Goal: Information Seeking & Learning: Learn about a topic

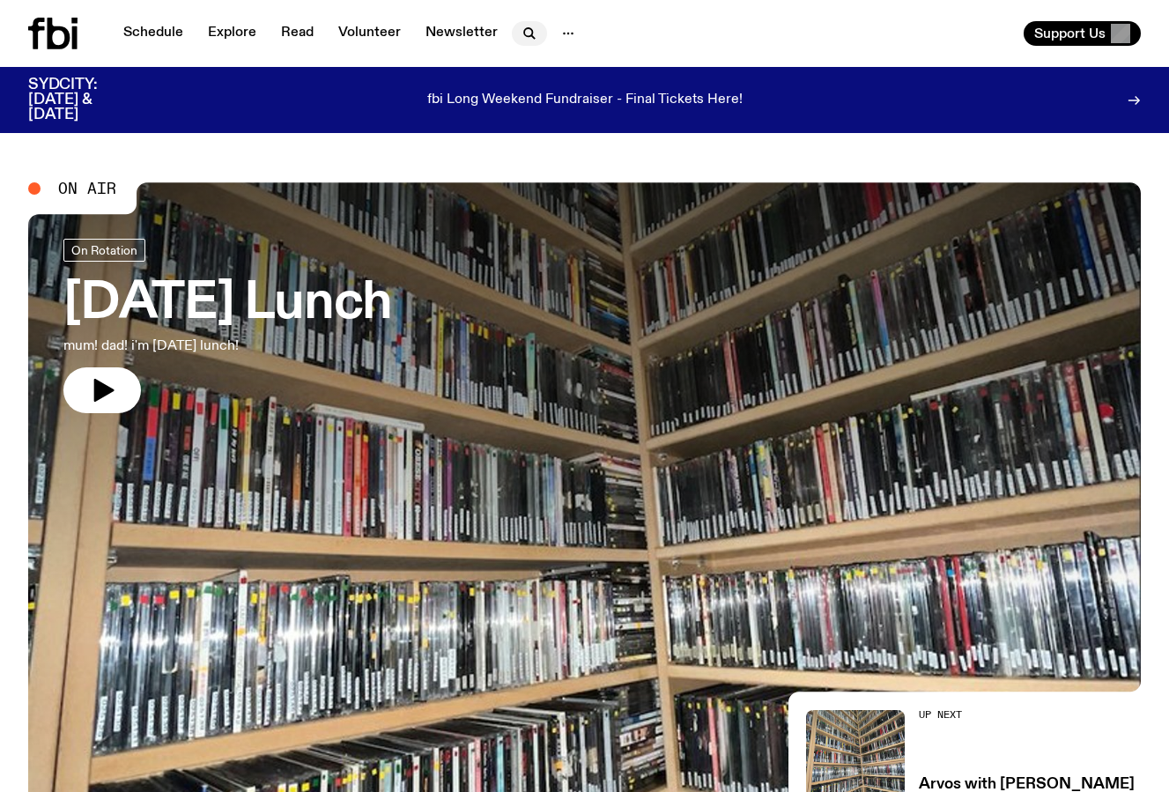
click at [528, 34] on icon "button" at bounding box center [529, 33] width 21 height 21
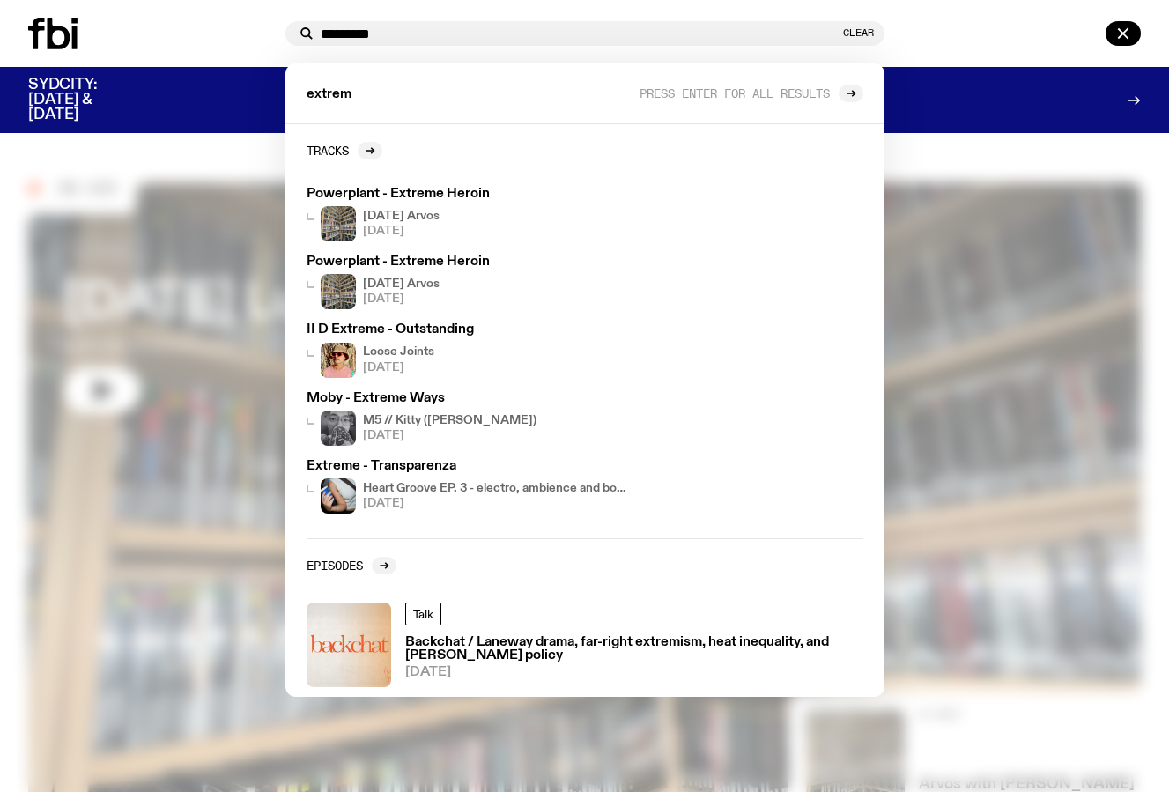
type input "*********"
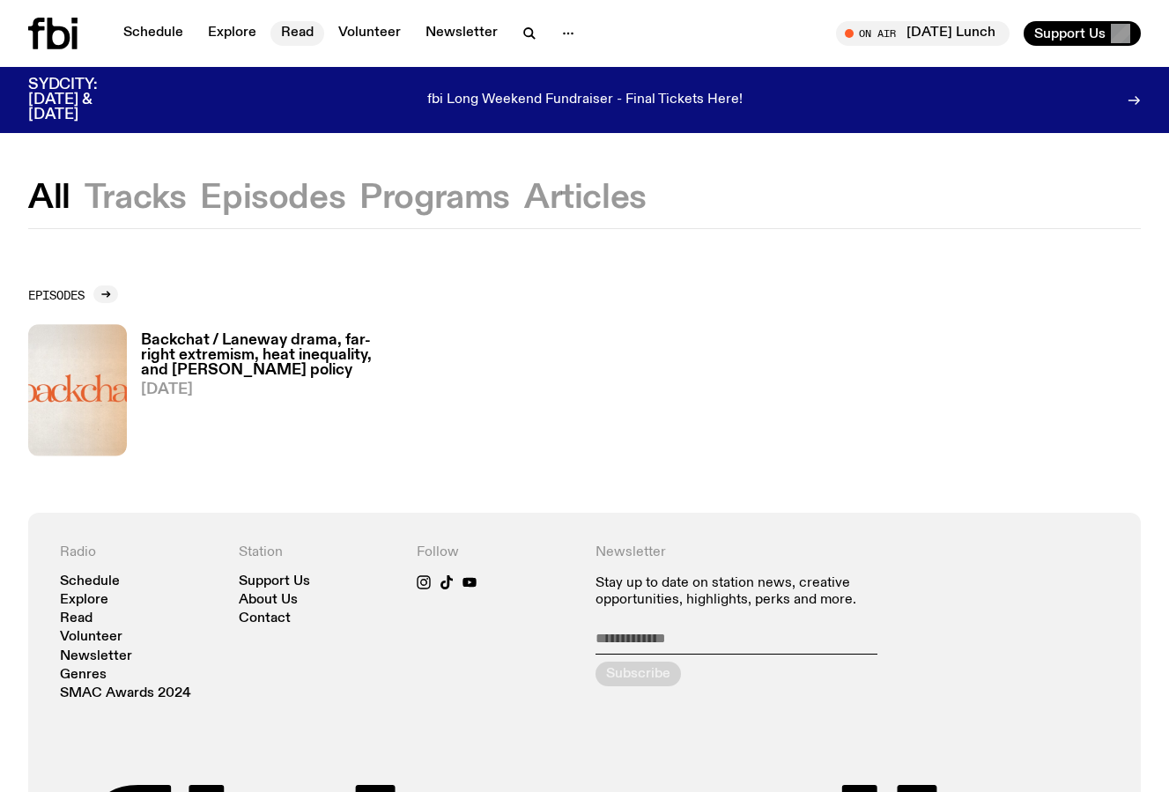
click at [302, 35] on link "Read" at bounding box center [298, 33] width 54 height 25
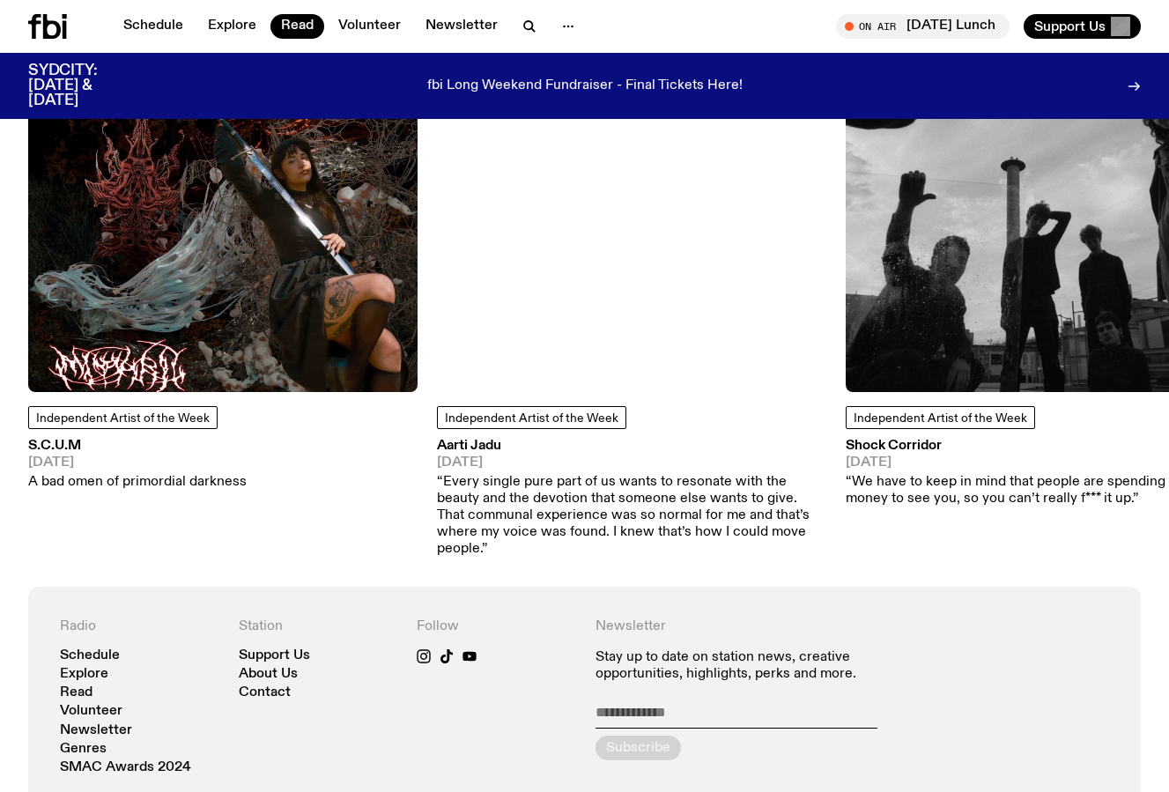
scroll to position [1311, 0]
